Goal: Information Seeking & Learning: Learn about a topic

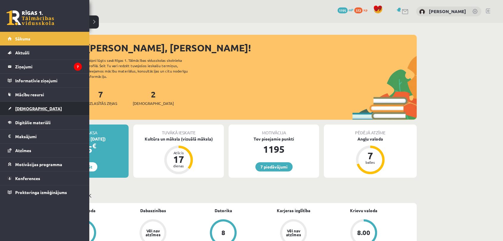
click at [35, 104] on link "[DEMOGRAPHIC_DATA]" at bounding box center [45, 109] width 74 height 14
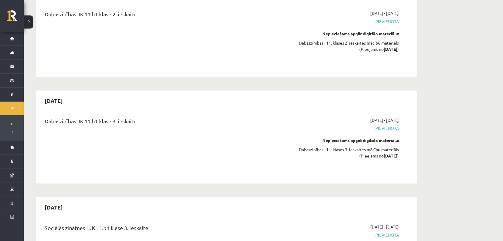
scroll to position [1114, 0]
click at [228, 129] on div "Dabaszinības JK 11.b1 klase 3. ieskaite" at bounding box center [161, 142] width 242 height 50
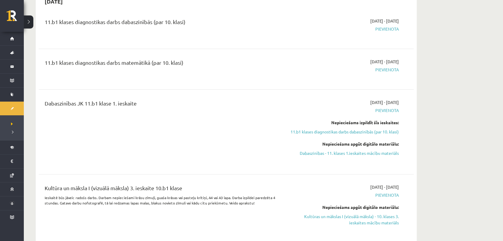
scroll to position [52, 0]
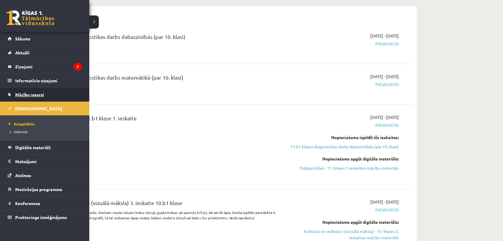
click at [43, 97] on link "Mācību resursi" at bounding box center [45, 95] width 74 height 14
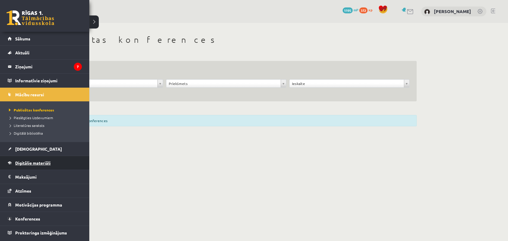
click at [31, 158] on link "Digitālie materiāli" at bounding box center [45, 163] width 74 height 14
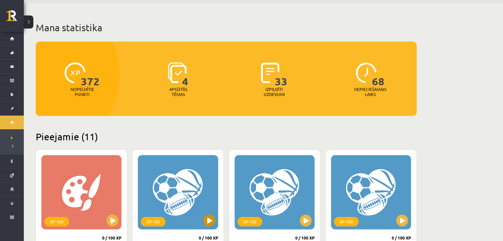
scroll to position [21, 0]
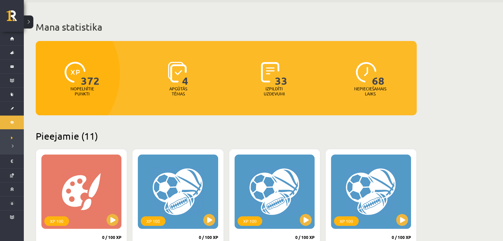
click at [178, 71] on img at bounding box center [177, 72] width 19 height 21
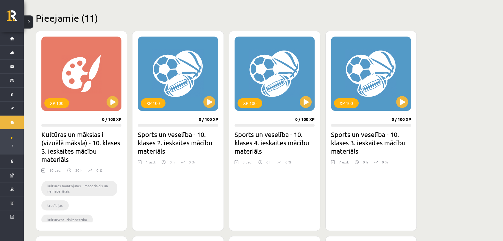
scroll to position [138, 0]
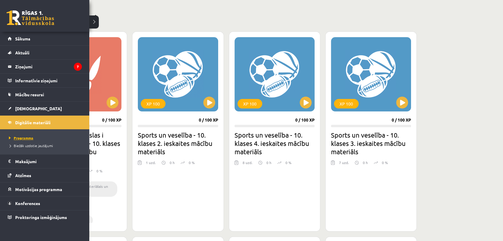
click at [26, 136] on span "Programma" at bounding box center [20, 138] width 26 height 5
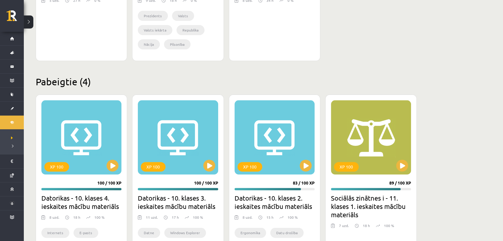
scroll to position [760, 0]
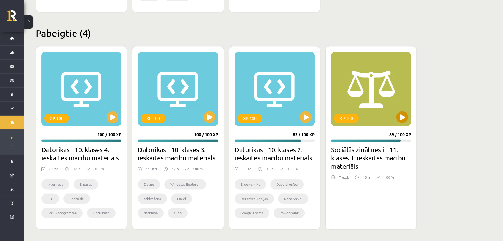
click at [388, 113] on div "XP 100" at bounding box center [371, 89] width 80 height 74
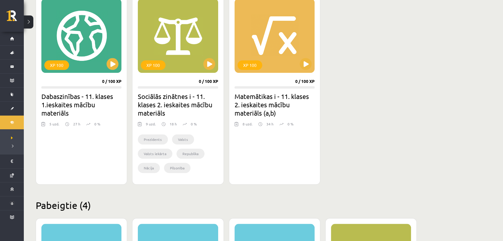
scroll to position [396, 0]
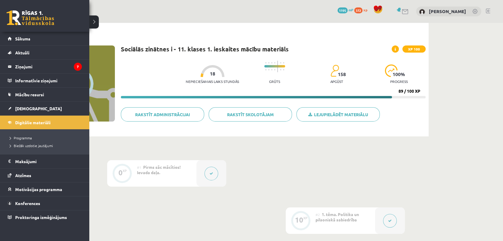
click at [25, 18] on link at bounding box center [31, 17] width 48 height 15
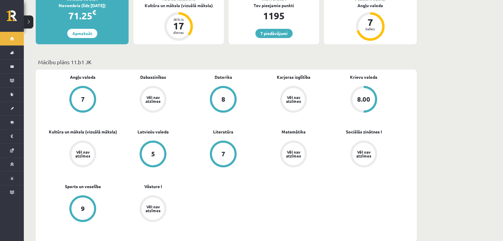
scroll to position [134, 0]
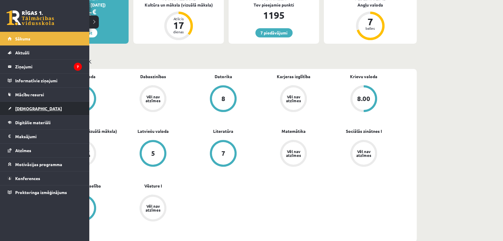
click at [35, 106] on link "[DEMOGRAPHIC_DATA]" at bounding box center [45, 109] width 74 height 14
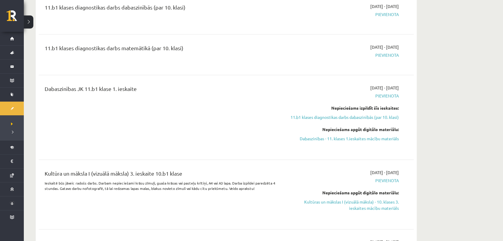
scroll to position [83, 0]
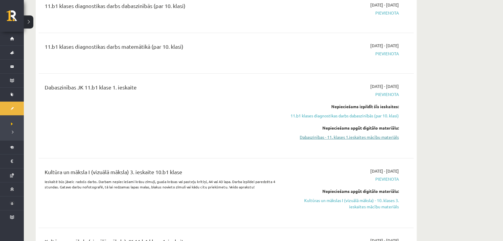
click at [373, 139] on link "Dabaszinības - 11. klases 1.ieskaites mācību materiāls" at bounding box center [343, 137] width 112 height 6
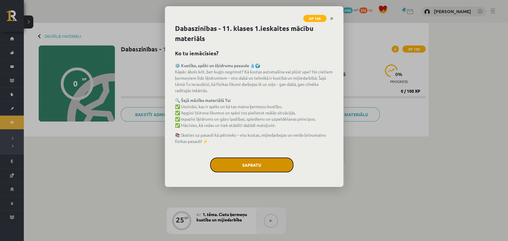
click at [256, 163] on button "Sapratu" at bounding box center [251, 165] width 83 height 15
